Goal: Information Seeking & Learning: Learn about a topic

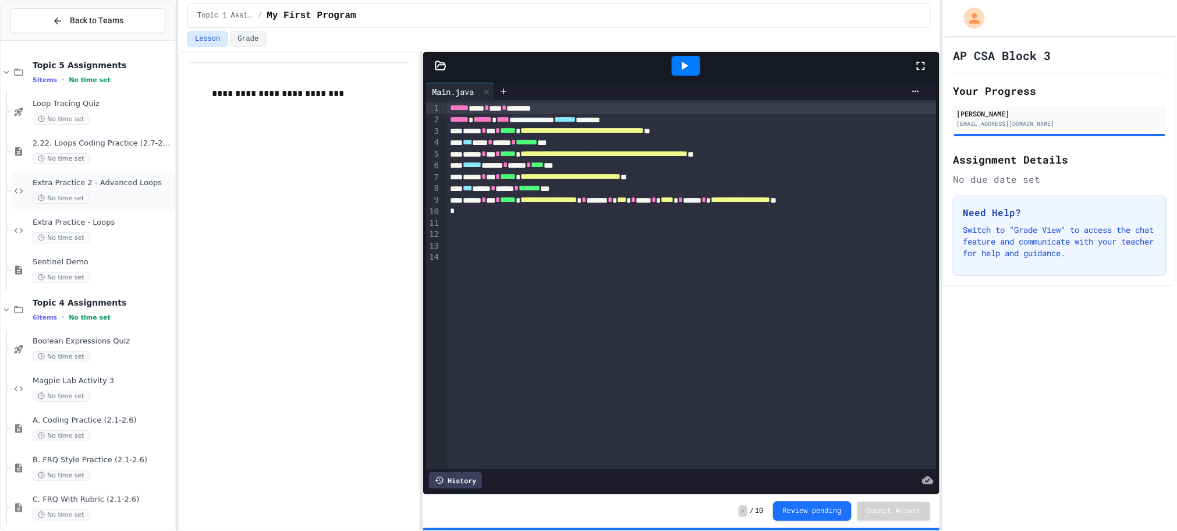
click at [135, 193] on div "No time set" at bounding box center [103, 198] width 140 height 11
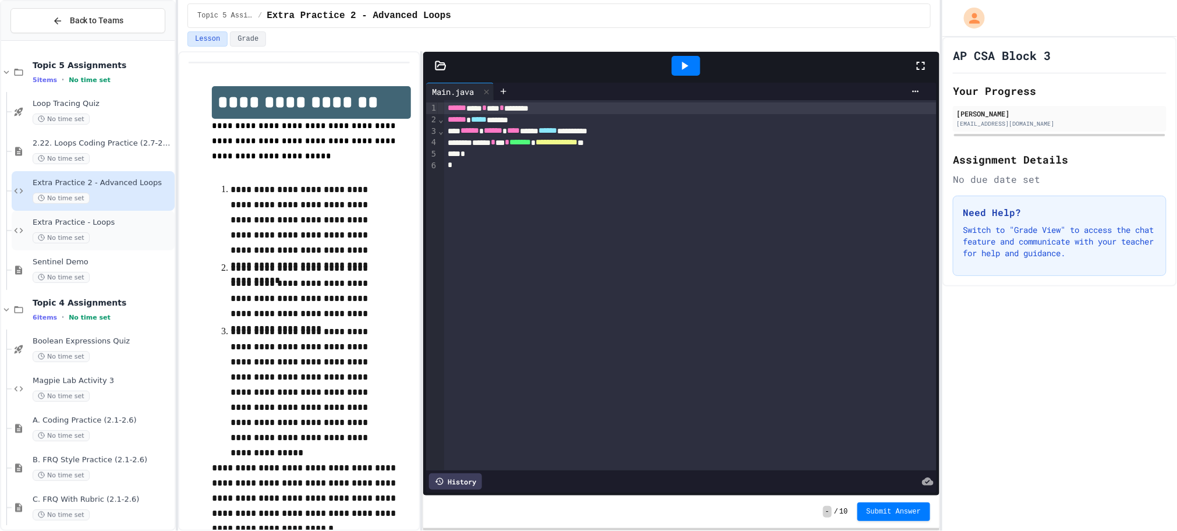
click at [104, 221] on span "Extra Practice - Loops" at bounding box center [103, 223] width 140 height 10
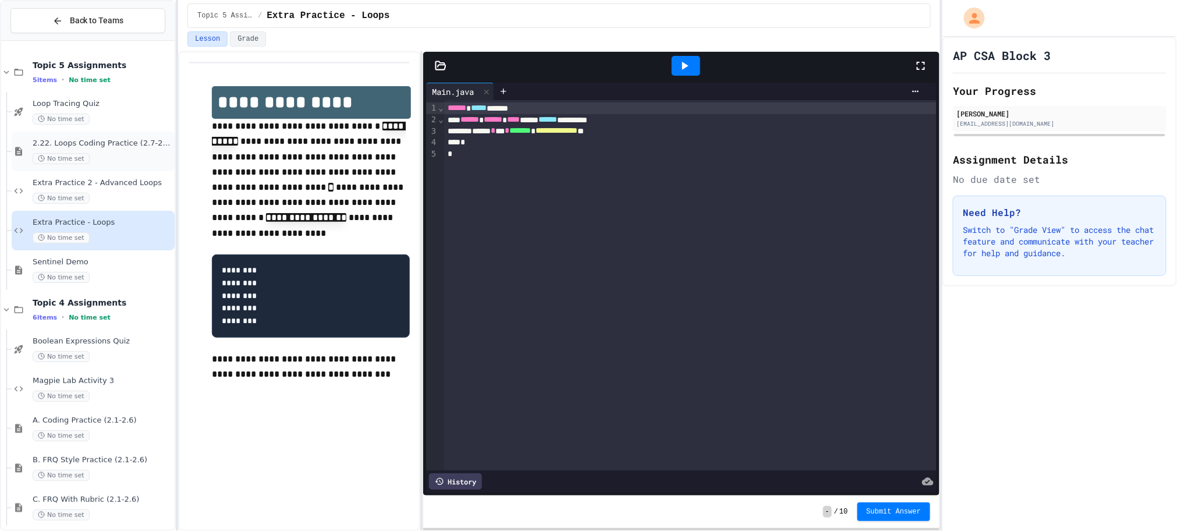
click at [146, 155] on div "No time set" at bounding box center [103, 158] width 140 height 11
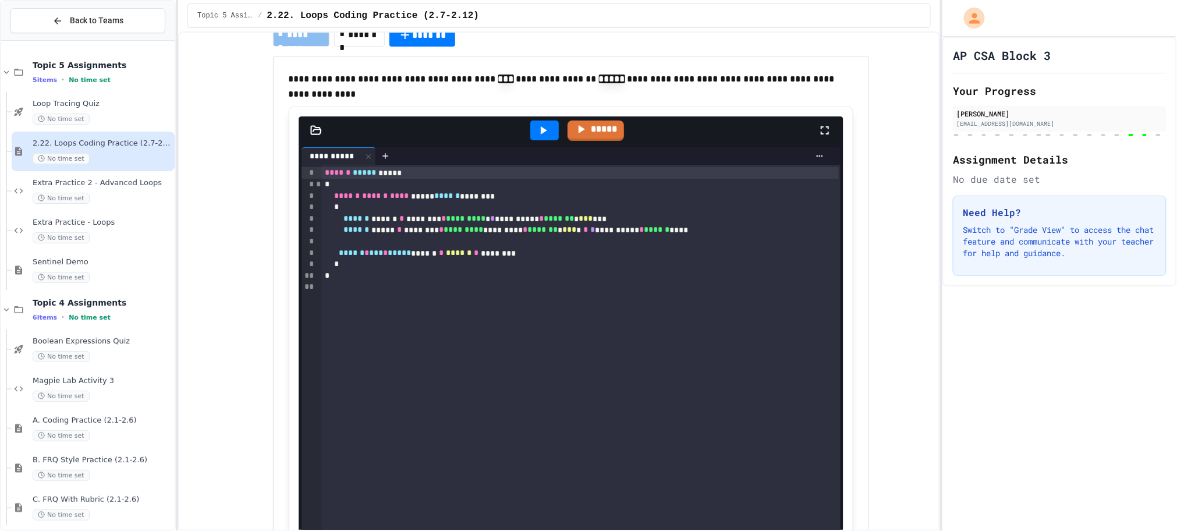
scroll to position [93, 0]
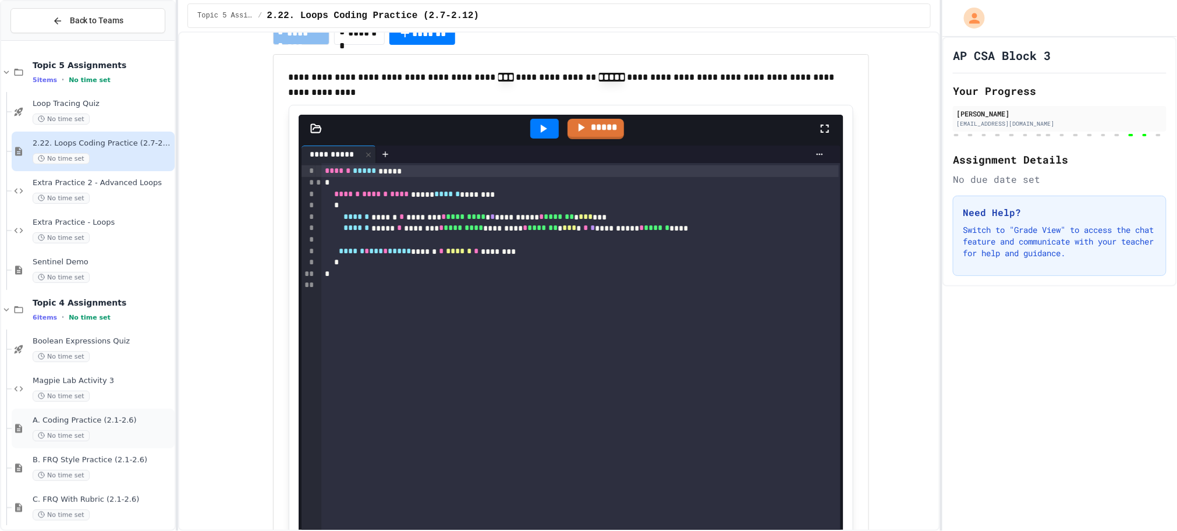
click at [132, 424] on span "A. Coding Practice (2.1-2.6)" at bounding box center [103, 421] width 140 height 10
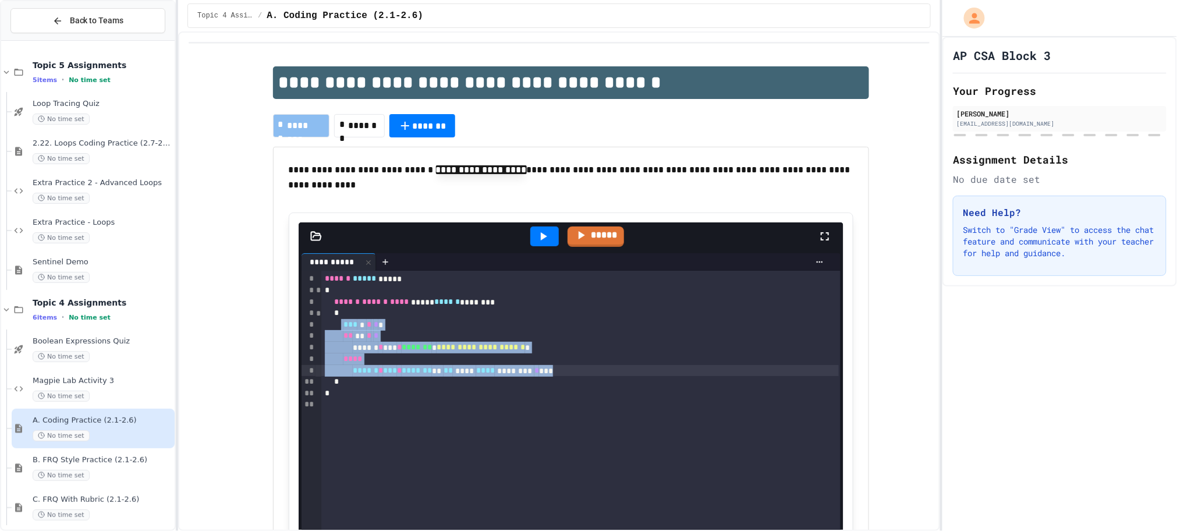
drag, startPoint x: 362, startPoint y: 328, endPoint x: 626, endPoint y: 376, distance: 268.0
click at [626, 376] on div "**********" at bounding box center [580, 469] width 519 height 396
